Goal: Task Accomplishment & Management: Manage account settings

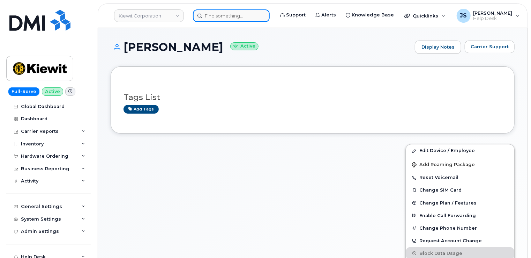
drag, startPoint x: 0, startPoint y: 0, endPoint x: 228, endPoint y: 12, distance: 227.9
click at [228, 12] on input at bounding box center [231, 15] width 77 height 13
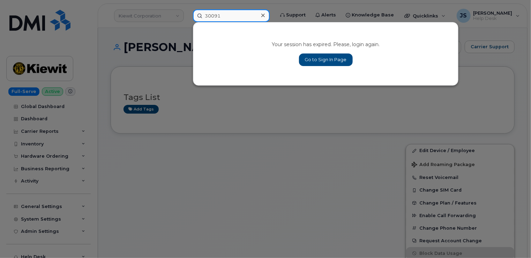
type input "30091"
click at [316, 56] on link "Go to Sign In Page" at bounding box center [326, 59] width 54 height 13
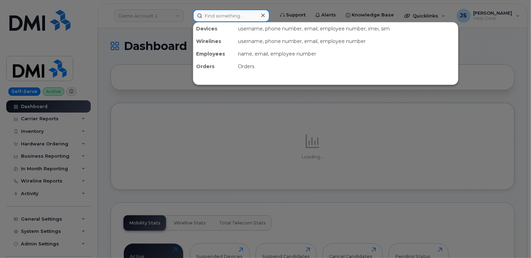
click at [224, 13] on input at bounding box center [231, 15] width 77 height 13
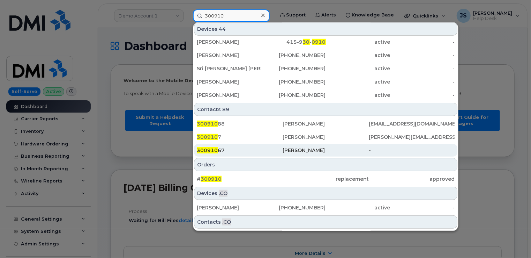
scroll to position [209, 0]
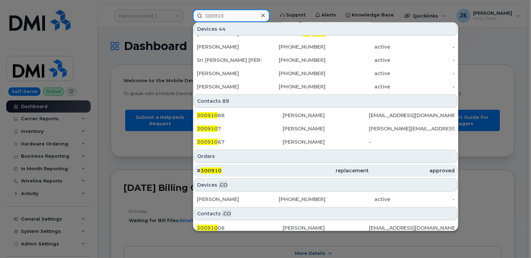
type input "300910"
click at [257, 171] on div "# 300910" at bounding box center [240, 170] width 86 height 7
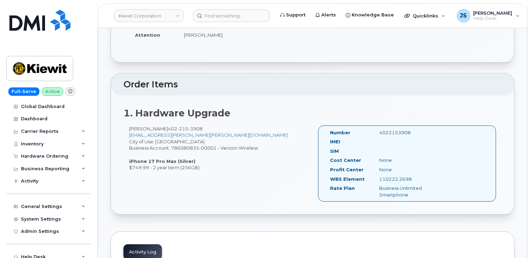
scroll to position [140, 0]
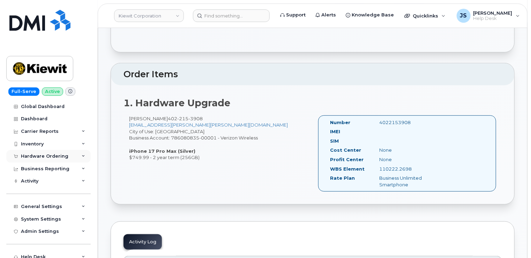
click at [82, 155] on icon at bounding box center [83, 155] width 3 height 3
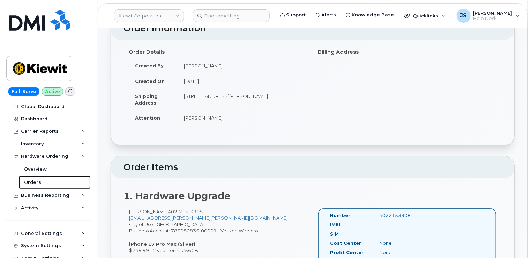
scroll to position [0, 0]
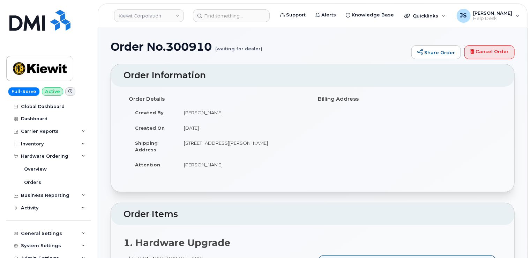
click at [176, 46] on h1 "Order No.300910 (waiting for dealer)" at bounding box center [259, 46] width 297 height 12
copy h1 "300910"
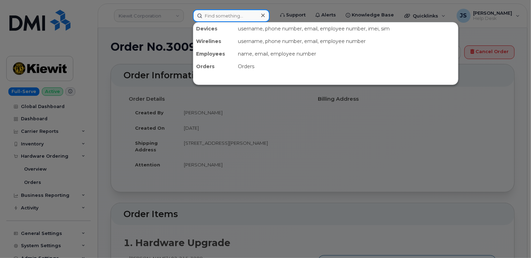
click at [211, 14] on input at bounding box center [231, 15] width 77 height 13
paste input "402-278-9535"
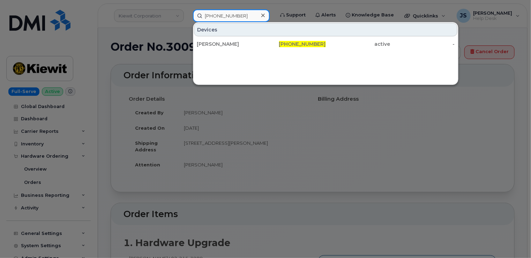
type input "402-278-9535"
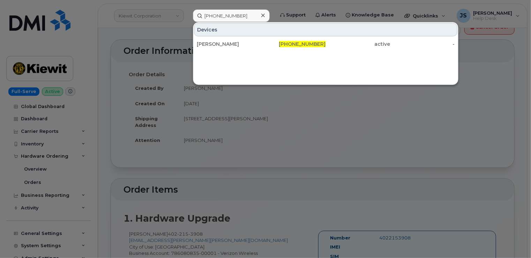
scroll to position [70, 0]
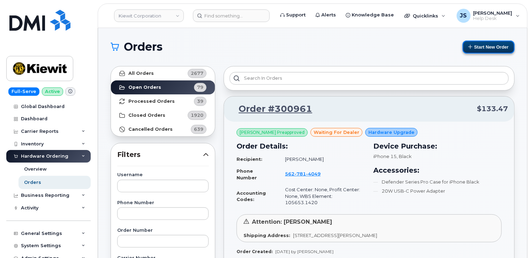
click at [482, 49] on button "Start New Order" at bounding box center [489, 46] width 52 height 13
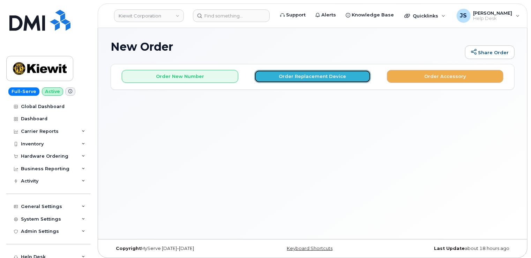
click at [282, 72] on button "Order Replacement Device" at bounding box center [313, 76] width 117 height 13
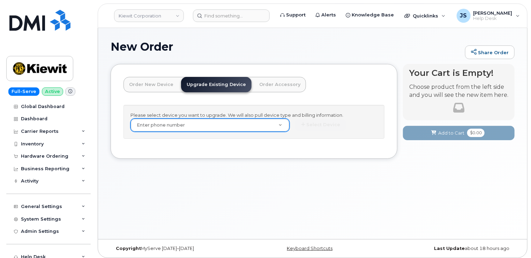
drag, startPoint x: 236, startPoint y: 131, endPoint x: 234, endPoint y: 127, distance: 4.2
click at [235, 130] on div "Enter phone number" at bounding box center [210, 124] width 159 height 13
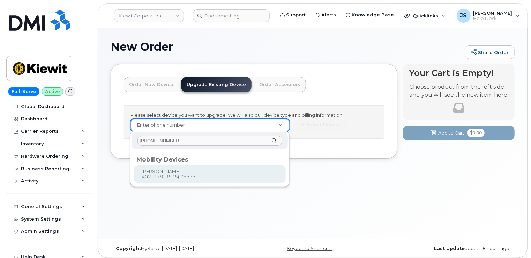
type input "[PHONE_NUMBER]"
type input "1167408"
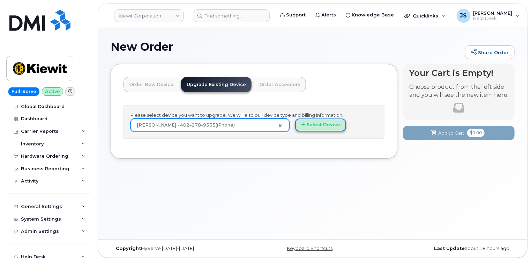
click at [323, 124] on button "Select Device" at bounding box center [320, 124] width 51 height 13
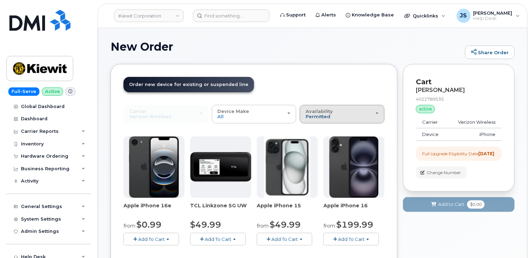
click at [325, 118] on span "Permitted" at bounding box center [318, 116] width 25 height 6
click at [312, 143] on label "All" at bounding box center [309, 142] width 15 height 8
click at [0, 0] on input "All" at bounding box center [0, 0] width 0 height 0
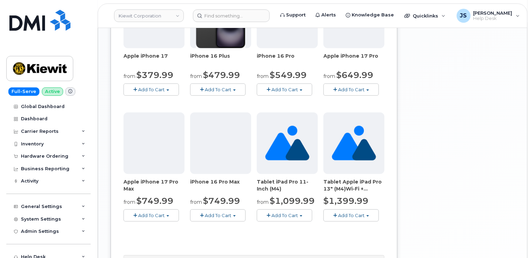
scroll to position [390, 0]
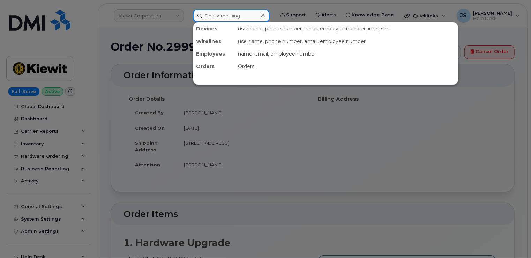
paste input "[PHONE_NUMBER]"
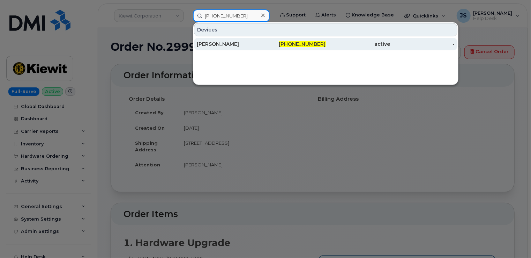
type input "402-278-9535"
click at [232, 45] on div "[PERSON_NAME]" at bounding box center [229, 43] width 65 height 7
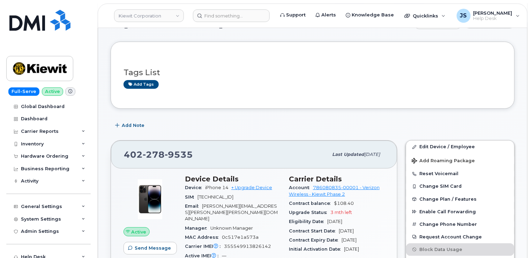
scroll to position [35, 0]
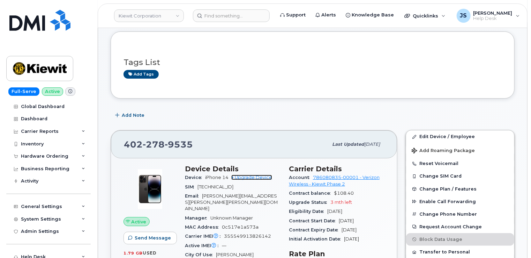
click at [251, 178] on link "+ Upgrade Device" at bounding box center [251, 177] width 41 height 5
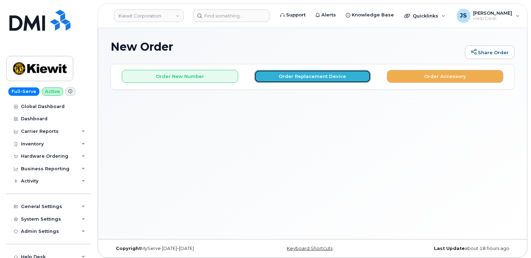
click at [326, 71] on button "Order Replacement Device" at bounding box center [313, 76] width 117 height 13
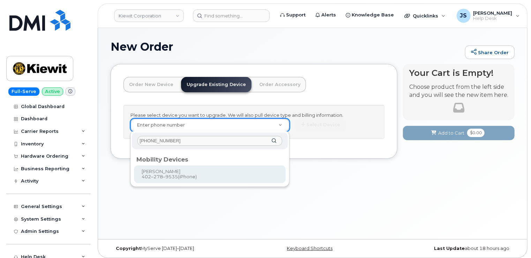
type input "[PHONE_NUMBER]"
type input "1167408"
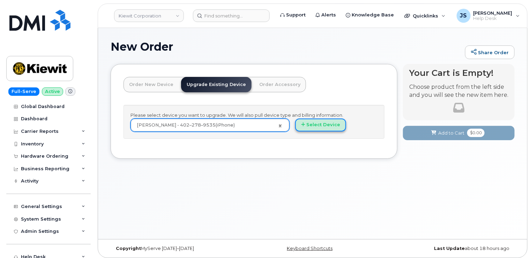
click at [306, 123] on button "Select Device" at bounding box center [320, 124] width 51 height 13
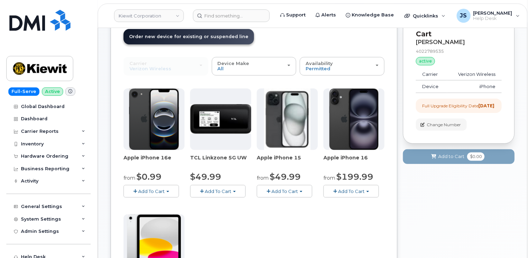
scroll to position [35, 0]
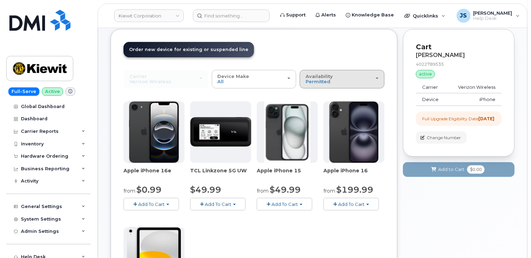
click at [318, 77] on span "Availability" at bounding box center [319, 76] width 27 height 6
click at [311, 107] on label "All" at bounding box center [309, 107] width 15 height 8
click at [0, 0] on input "All" at bounding box center [0, 0] width 0 height 0
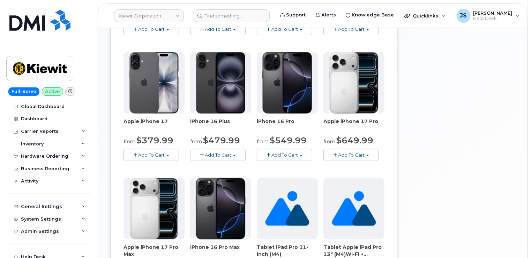
scroll to position [349, 0]
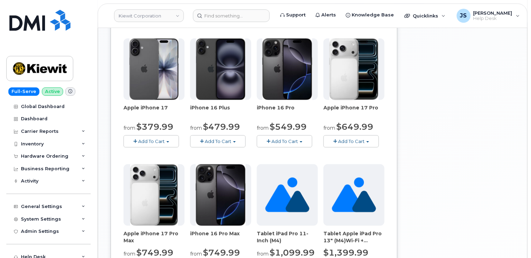
click at [342, 142] on span "Add To Cart" at bounding box center [351, 141] width 27 height 6
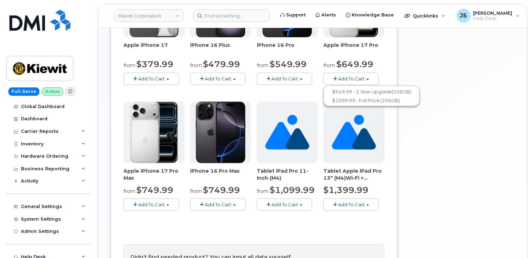
scroll to position [419, 0]
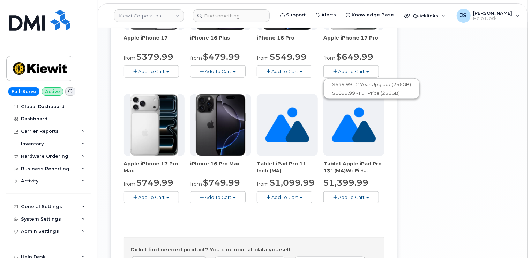
click at [172, 193] on button "Add To Cart" at bounding box center [152, 197] width 56 height 12
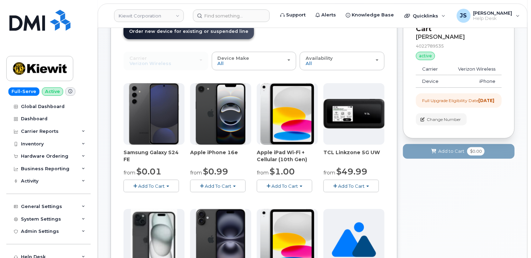
scroll to position [0, 0]
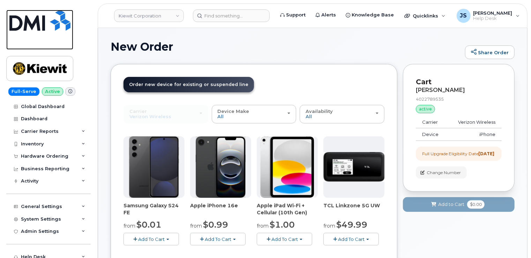
click at [52, 21] on img at bounding box center [39, 20] width 61 height 21
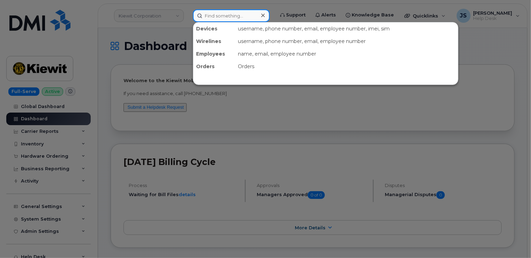
paste input "(402)-760-1305"
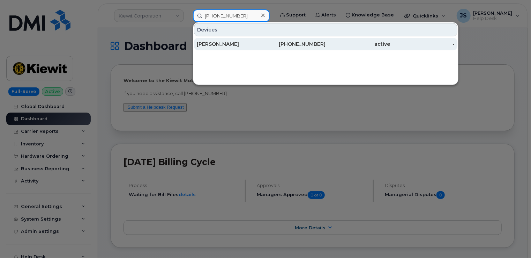
type input "(402)-760-1305"
click at [218, 42] on div "CRAIG JEFFERS" at bounding box center [229, 43] width 65 height 7
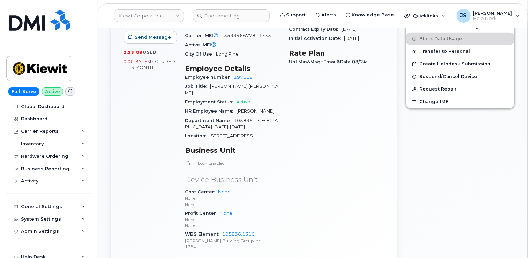
scroll to position [314, 0]
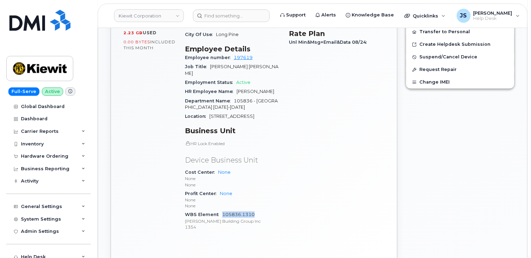
drag, startPoint x: 255, startPoint y: 196, endPoint x: 222, endPoint y: 196, distance: 33.2
click at [222, 210] on div "WBS Element 105836.1310 Kiewit Building Group Inc 1354" at bounding box center [233, 220] width 96 height 21
copy link "105836.1310"
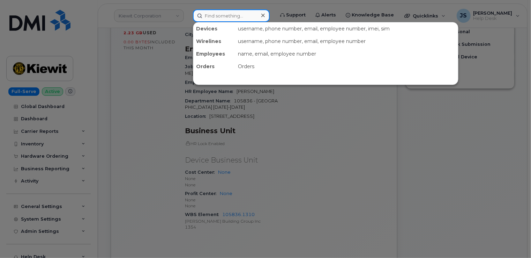
paste input "[PHONE_NUMBER]"
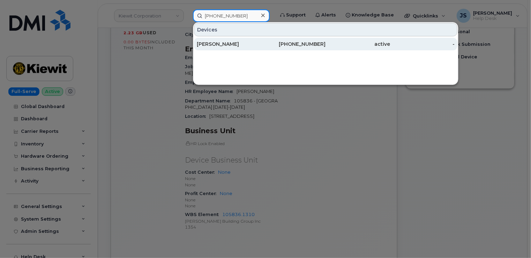
type input "(360) 353-0950"
click at [218, 42] on div "NORMA HERNANDEZ" at bounding box center [229, 43] width 65 height 7
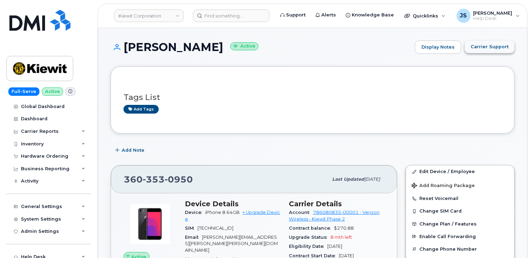
click at [500, 47] on span "Carrier Support" at bounding box center [490, 46] width 38 height 7
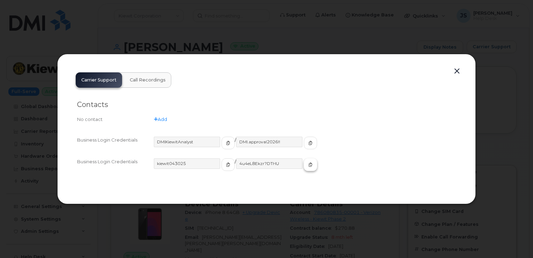
click at [308, 166] on span "button" at bounding box center [311, 164] width 6 height 6
click at [460, 72] on button "button" at bounding box center [457, 71] width 10 height 10
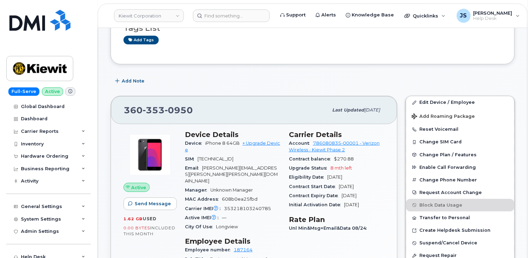
scroll to position [70, 0]
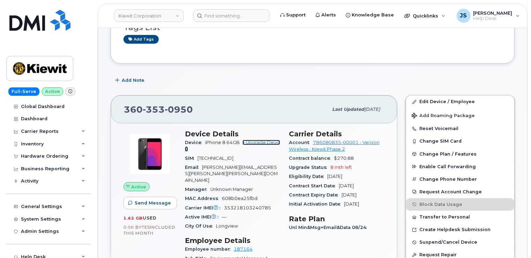
click at [257, 141] on link "+ Upgrade Device" at bounding box center [232, 146] width 95 height 12
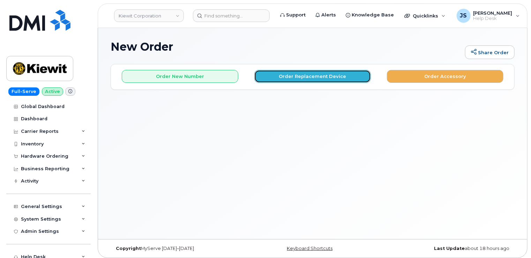
click at [326, 77] on button "Order Replacement Device" at bounding box center [313, 76] width 117 height 13
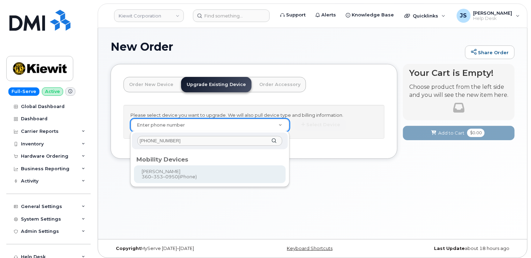
type input "[PHONE_NUMBER]"
type input "1166831"
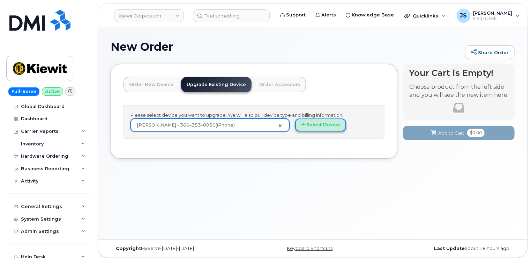
click at [313, 123] on button "Select Device" at bounding box center [320, 124] width 51 height 13
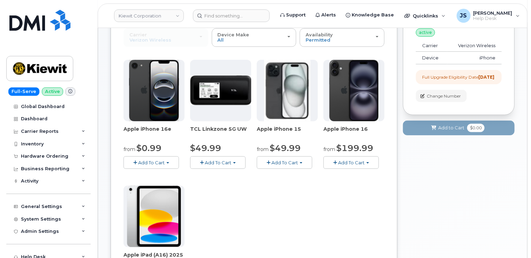
scroll to position [105, 0]
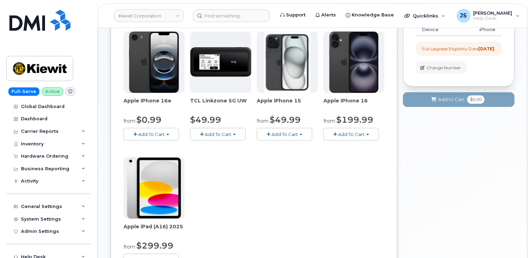
click at [147, 135] on span "Add To Cart" at bounding box center [151, 134] width 27 height 6
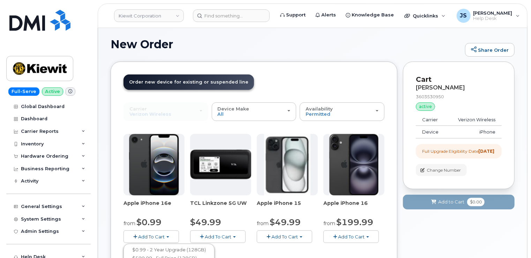
scroll to position [0, 0]
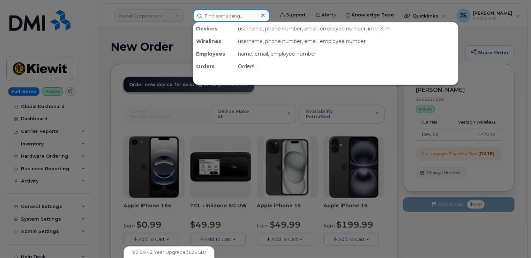
paste input "[PHONE_NUMBER]"
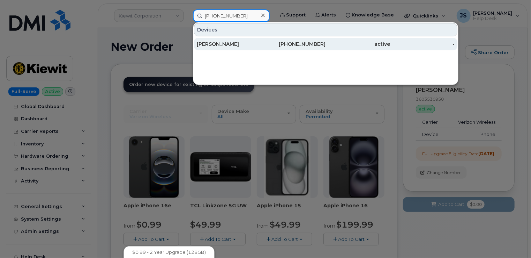
type input "[PHONE_NUMBER]"
click at [221, 42] on div "[PERSON_NAME]" at bounding box center [229, 43] width 65 height 7
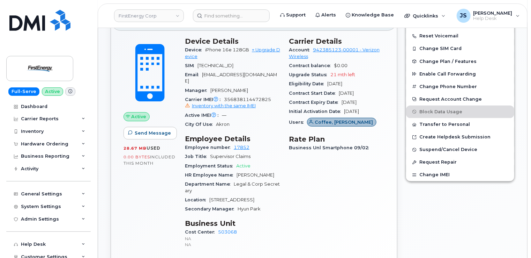
scroll to position [175, 0]
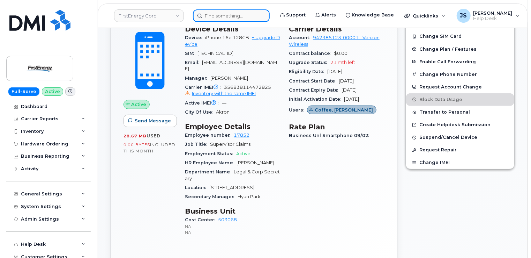
click at [218, 16] on input at bounding box center [231, 15] width 77 height 13
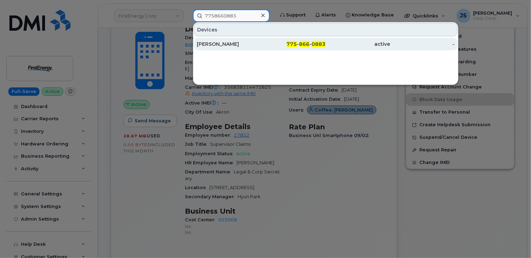
type input "7758660883"
click at [227, 48] on div "KELLY KOVALESKI" at bounding box center [229, 44] width 65 height 13
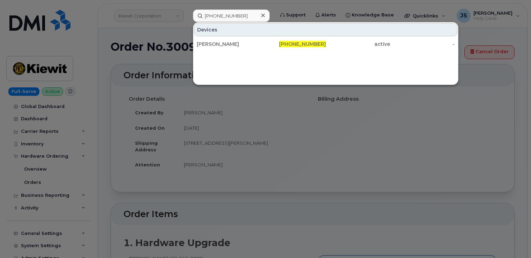
scroll to position [70, 0]
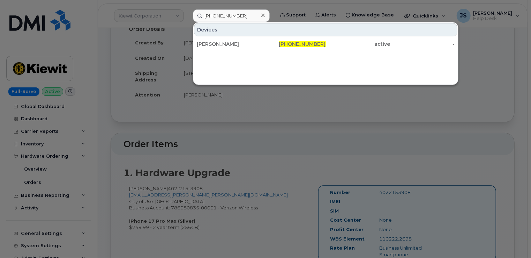
drag, startPoint x: 238, startPoint y: 16, endPoint x: 205, endPoint y: 15, distance: 33.2
click at [205, 15] on input "[PHONE_NUMBER]" at bounding box center [231, 15] width 77 height 13
type input "5"
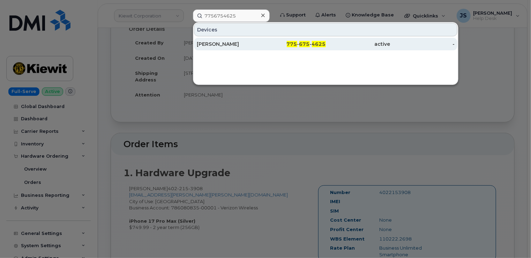
type input "7756754625"
click at [244, 45] on div "[PERSON_NAME]" at bounding box center [229, 43] width 65 height 7
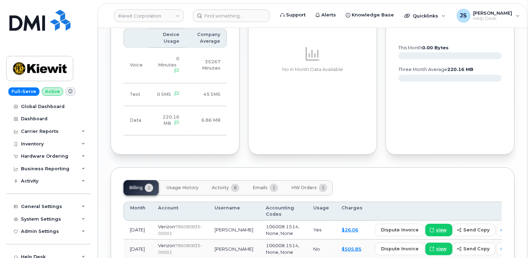
scroll to position [730, 0]
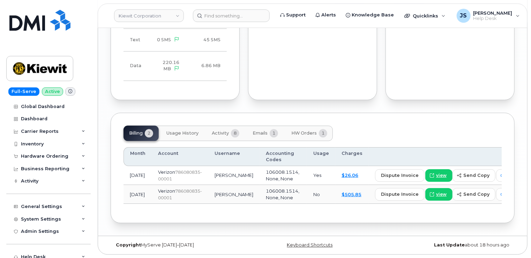
click at [224, 130] on span "Activity" at bounding box center [220, 133] width 17 height 6
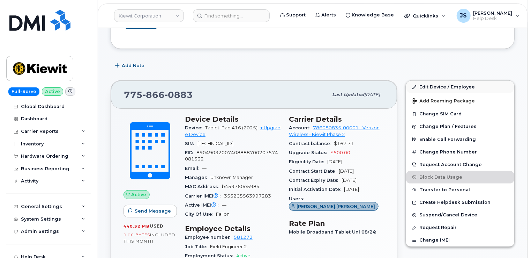
scroll to position [140, 0]
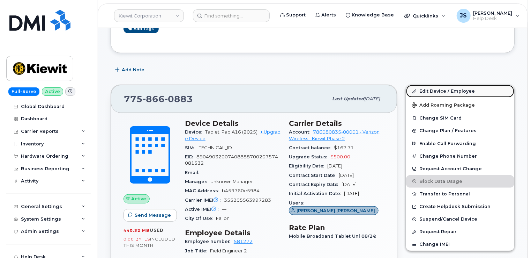
click at [433, 87] on link "Edit Device / Employee" at bounding box center [460, 91] width 108 height 13
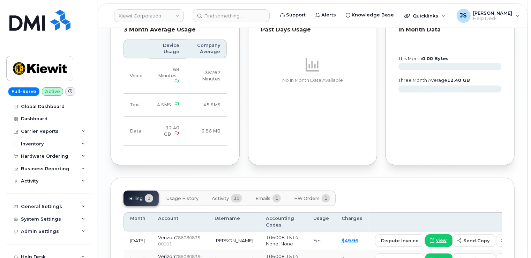
scroll to position [757, 0]
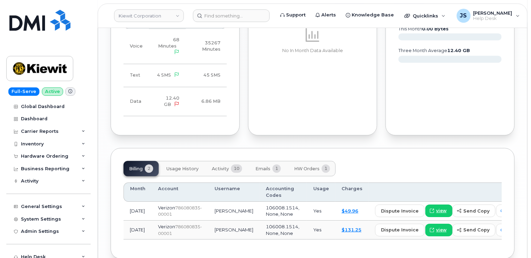
click at [231, 161] on button "Activity 10" at bounding box center [227, 168] width 42 height 15
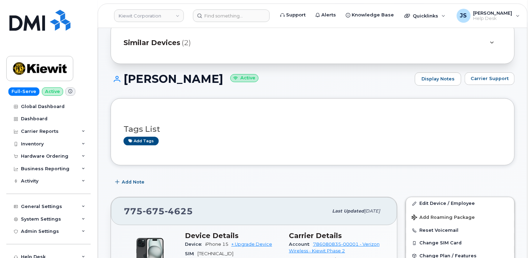
scroll to position [70, 0]
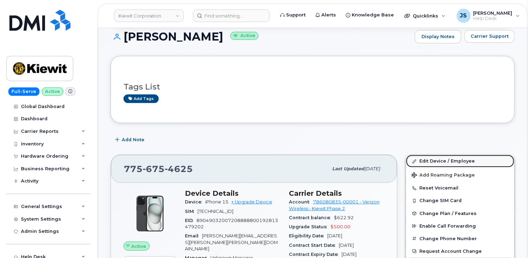
click at [451, 158] on link "Edit Device / Employee" at bounding box center [460, 161] width 108 height 13
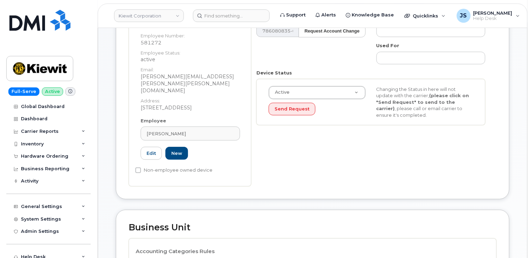
scroll to position [140, 0]
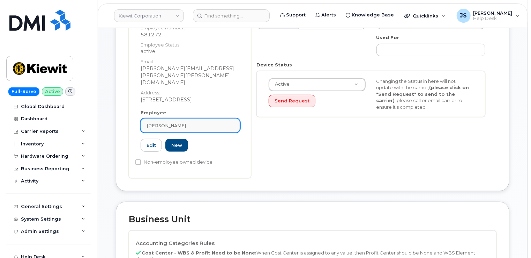
click at [207, 118] on link "[PERSON_NAME]" at bounding box center [190, 125] width 99 height 14
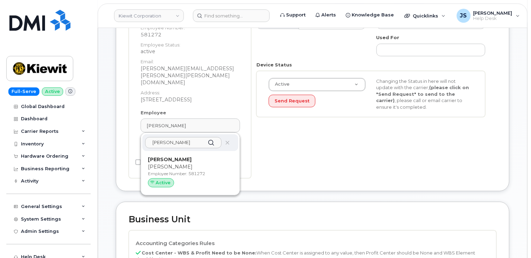
type input "[PERSON_NAME]"
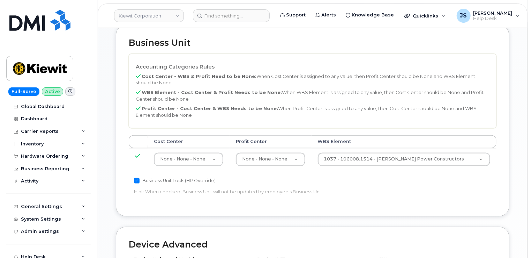
scroll to position [303, 0]
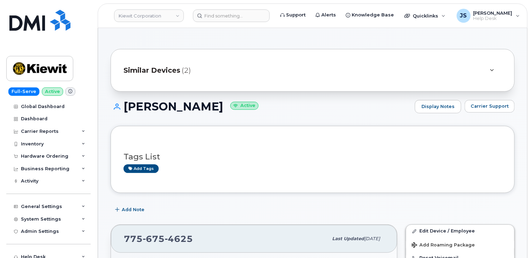
click at [491, 69] on icon at bounding box center [493, 70] width 4 height 5
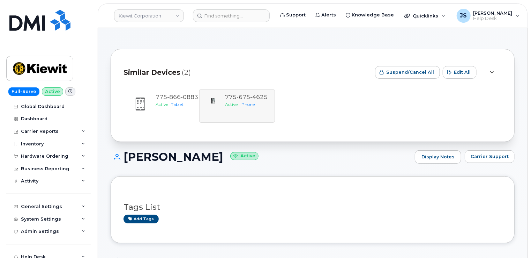
click at [497, 71] on div at bounding box center [492, 72] width 20 height 21
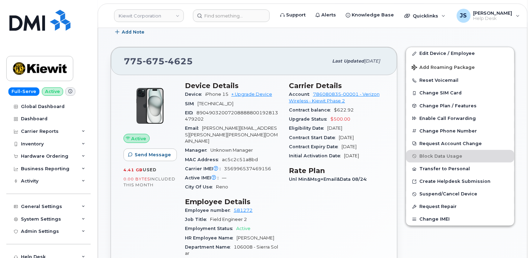
scroll to position [175, 0]
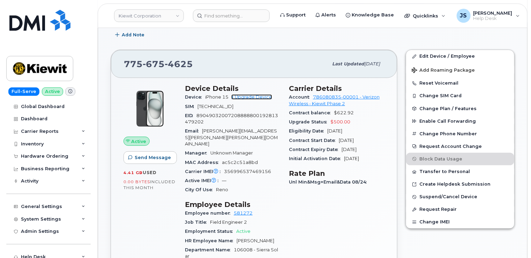
click at [258, 96] on link "+ Upgrade Device" at bounding box center [251, 96] width 41 height 5
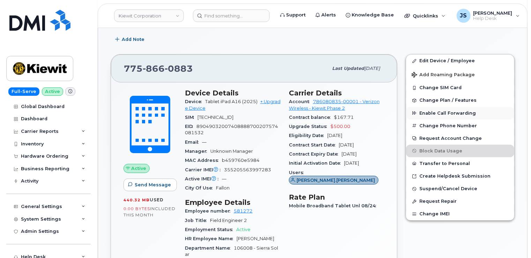
scroll to position [175, 0]
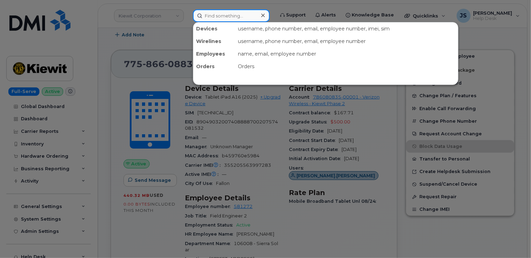
paste input "digitalmanagementinc1"
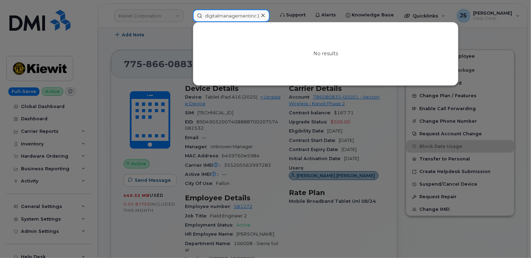
type input "digitalmanagementinc1"
click at [265, 15] on div at bounding box center [263, 15] width 10 height 10
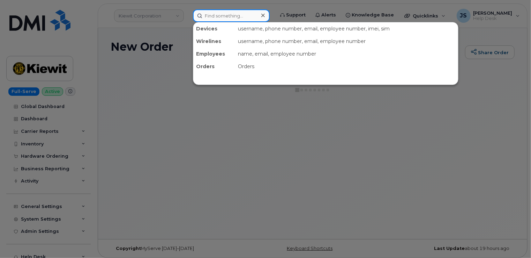
paste input "775-675-4625"
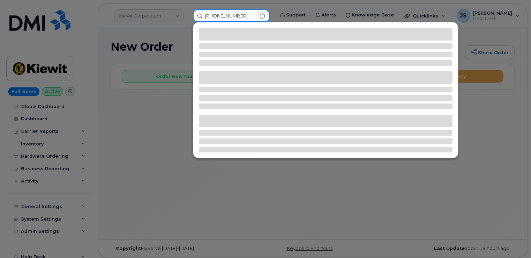
type input "775-675-4625"
click at [180, 30] on div at bounding box center [265, 129] width 531 height 258
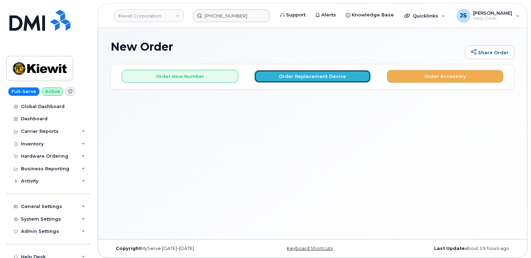
click at [281, 73] on button "Order Replacement Device" at bounding box center [313, 76] width 117 height 13
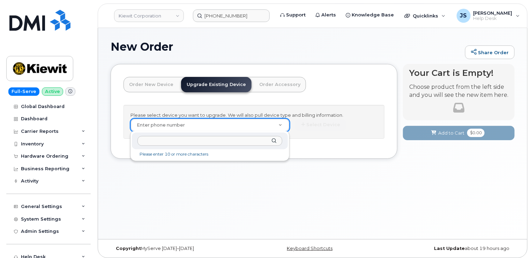
drag, startPoint x: 202, startPoint y: 121, endPoint x: 148, endPoint y: 140, distance: 56.9
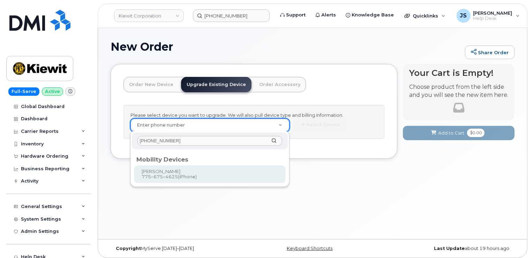
type input "775-675-4625"
type input "1232970"
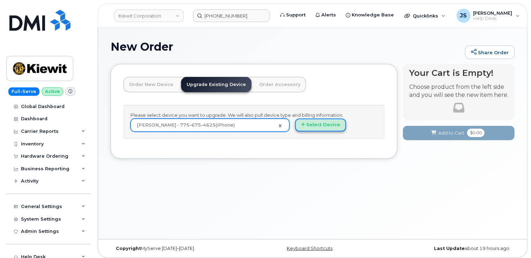
click at [308, 125] on button "Select Device" at bounding box center [320, 124] width 51 height 13
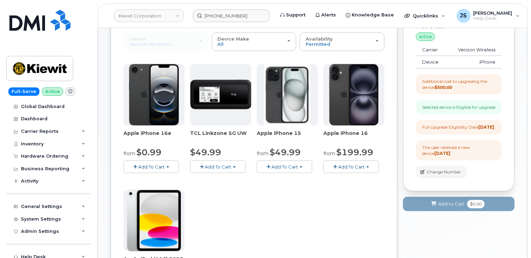
scroll to position [105, 0]
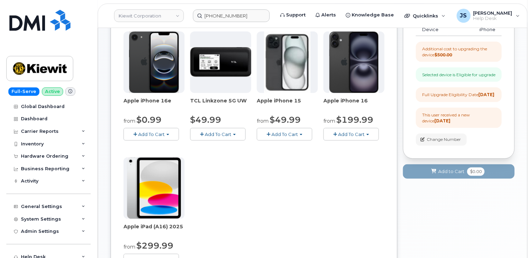
click at [358, 134] on span "Add To Cart" at bounding box center [351, 134] width 27 height 6
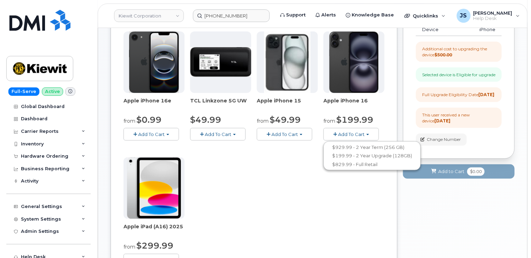
click at [294, 133] on span "Add To Cart" at bounding box center [285, 134] width 27 height 6
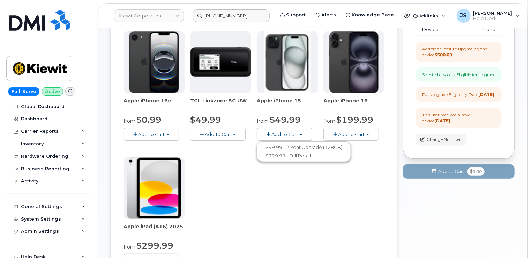
click at [138, 135] on span "Add To Cart" at bounding box center [151, 134] width 27 height 6
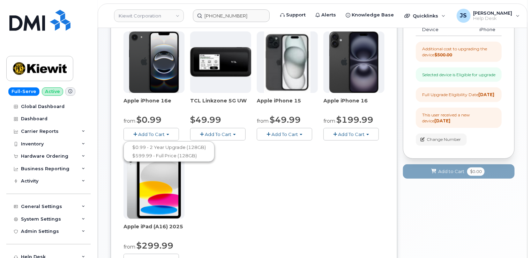
click at [267, 175] on div "Apple iPhone 16e from $0.99 Add To Cart $0.99 - 2 Year Upgrade (128GB) $599.99 …" at bounding box center [254, 154] width 261 height 246
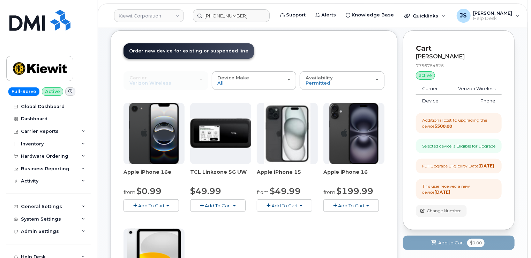
scroll to position [0, 0]
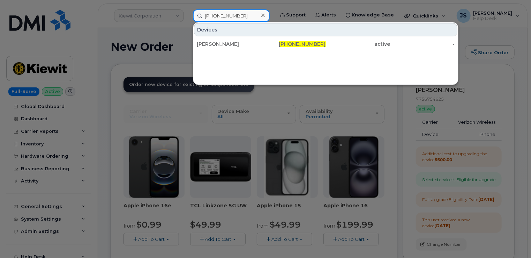
click at [225, 16] on input "775-675-4625" at bounding box center [231, 15] width 77 height 13
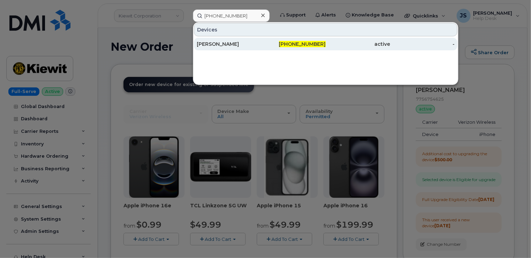
click at [225, 41] on div "Kelly Kovaleski" at bounding box center [229, 43] width 65 height 7
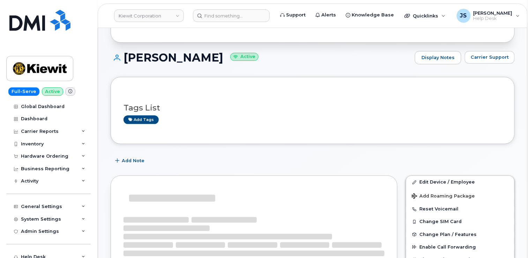
scroll to position [70, 0]
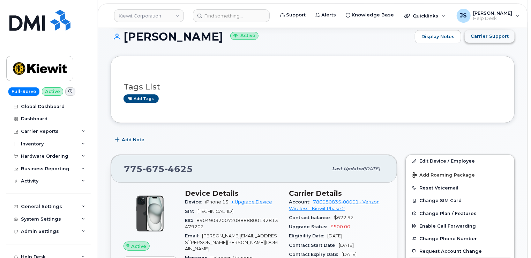
click at [485, 33] on span "Carrier Support" at bounding box center [490, 36] width 38 height 7
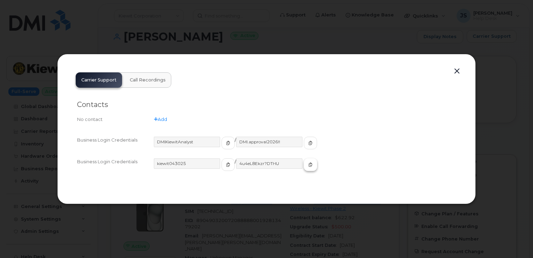
click at [309, 165] on icon "button" at bounding box center [311, 164] width 4 height 4
click at [459, 72] on button "button" at bounding box center [457, 71] width 10 height 10
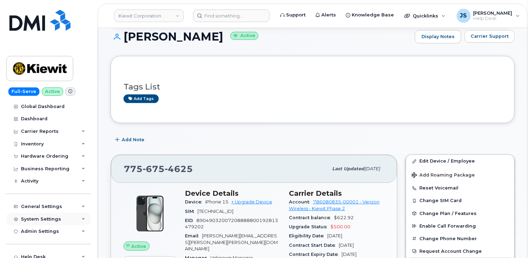
click at [84, 221] on div "System Settings" at bounding box center [48, 219] width 84 height 13
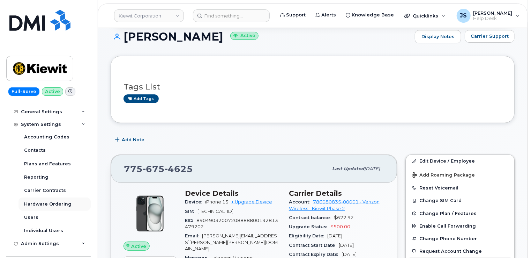
scroll to position [105, 0]
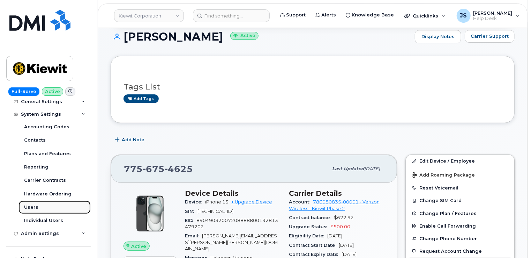
click at [34, 207] on div "Users" at bounding box center [31, 207] width 14 height 6
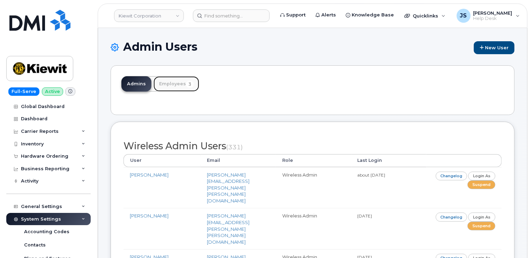
click at [164, 83] on link "Employees 3" at bounding box center [177, 83] width 46 height 15
click at [177, 81] on link "Employees 3" at bounding box center [177, 83] width 46 height 15
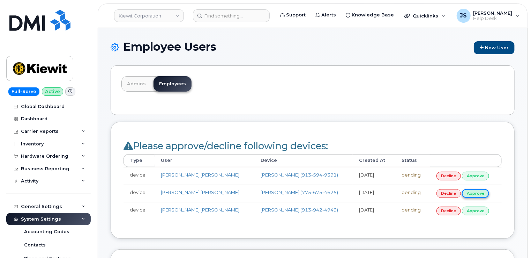
click at [475, 193] on link "approve" at bounding box center [475, 193] width 27 height 9
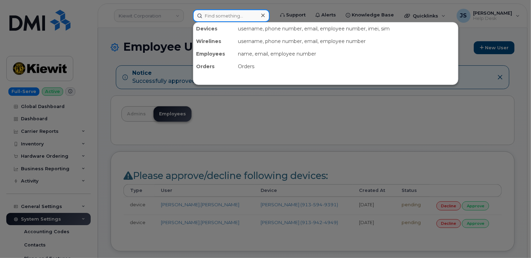
paste input "[PHONE_NUMBER]"
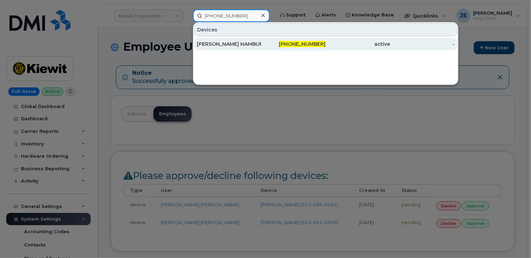
type input "[PHONE_NUMBER]"
click at [208, 42] on div "TANNER HAMBURG" at bounding box center [229, 43] width 65 height 7
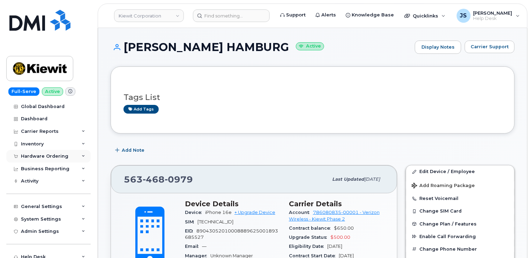
click at [76, 155] on div "Hardware Ordering" at bounding box center [48, 156] width 84 height 13
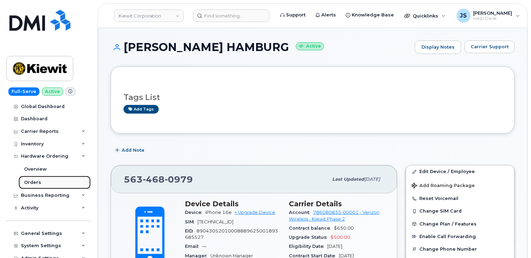
click at [34, 181] on div "Orders" at bounding box center [32, 182] width 17 height 6
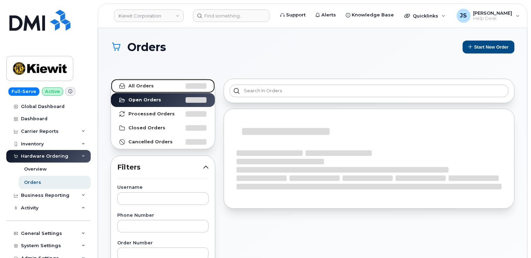
click at [149, 89] on link "All Orders" at bounding box center [163, 86] width 104 height 14
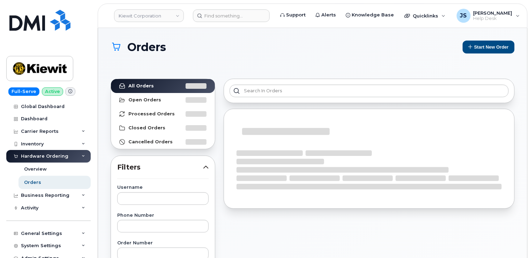
click at [141, 191] on div "Username" at bounding box center [162, 194] width 91 height 19
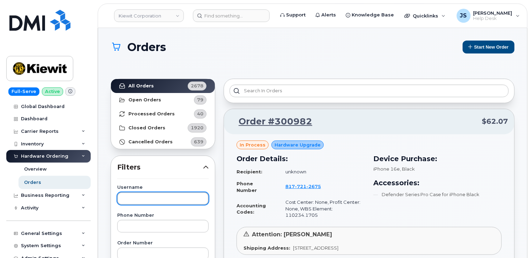
click at [141, 199] on input "text" at bounding box center [162, 198] width 91 height 13
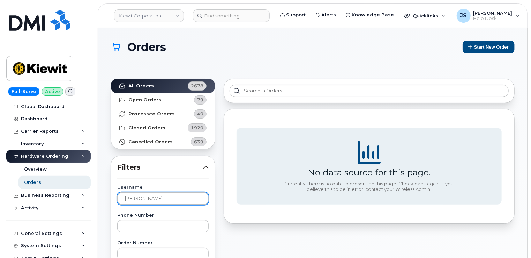
click at [141, 199] on input "Alexander Rivera" at bounding box center [162, 198] width 91 height 13
type input "Alex Rivera"
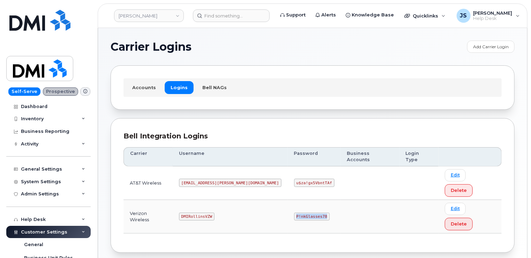
drag, startPoint x: 293, startPoint y: 186, endPoint x: 264, endPoint y: 185, distance: 29.0
click at [294, 212] on code "P!nkGlasses78" at bounding box center [312, 216] width 36 height 8
copy code "P!nkGlasses78"
